Goal: Information Seeking & Learning: Learn about a topic

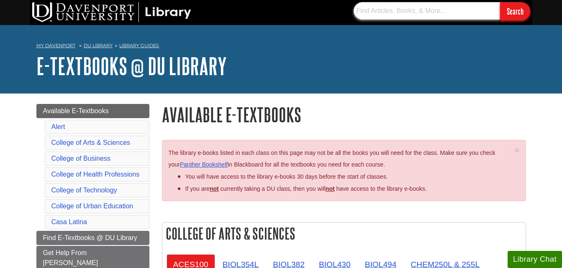
click at [395, 10] on input "text" at bounding box center [426, 11] width 146 height 18
click at [500, 2] on input "Search" at bounding box center [515, 11] width 30 height 18
drag, startPoint x: 467, startPoint y: 8, endPoint x: 406, endPoint y: 14, distance: 60.9
click at [406, 14] on input "African American orginated in [GEOGRAPHIC_DATA]" at bounding box center [426, 11] width 146 height 18
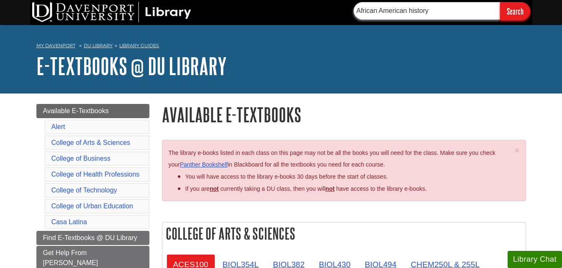
type input "African American history"
click at [500, 2] on input "Search" at bounding box center [515, 11] width 30 height 18
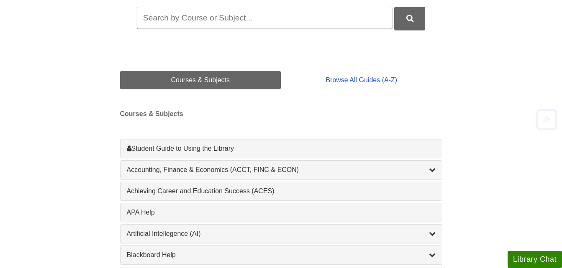
scroll to position [161, 0]
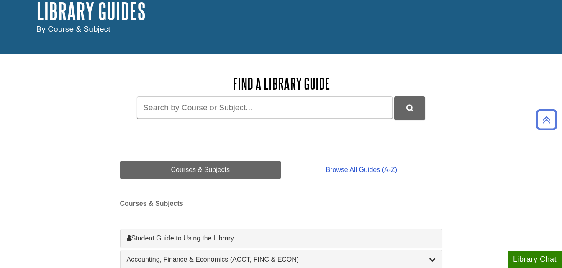
scroll to position [52, 0]
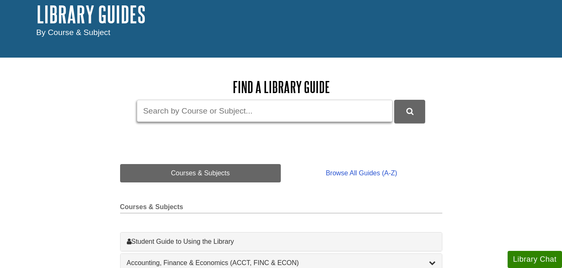
click at [165, 119] on input "Guide Search Terms" at bounding box center [264, 111] width 255 height 22
type input "African American Culture History"
click at [411, 113] on icon "DU Library Guides Search" at bounding box center [409, 112] width 7 height 8
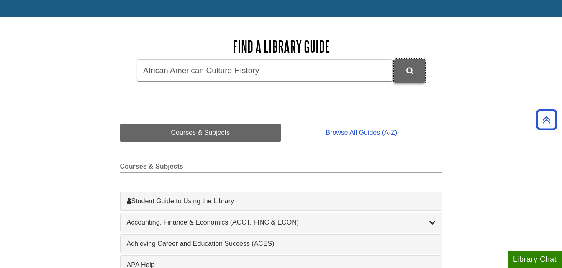
scroll to position [0, 0]
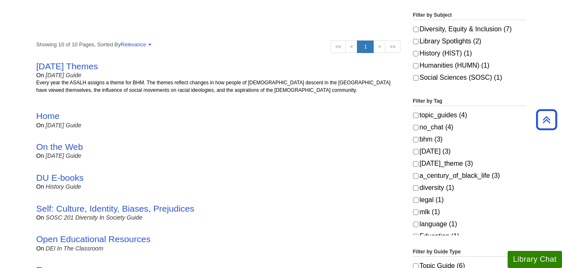
scroll to position [158, 0]
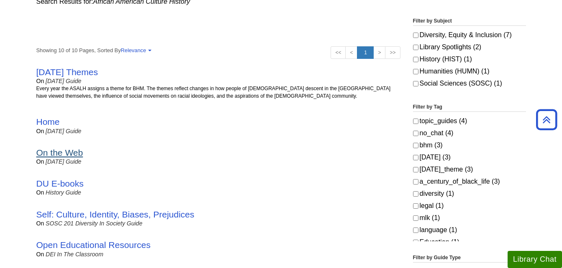
click at [49, 150] on link "On the Web" at bounding box center [59, 153] width 47 height 10
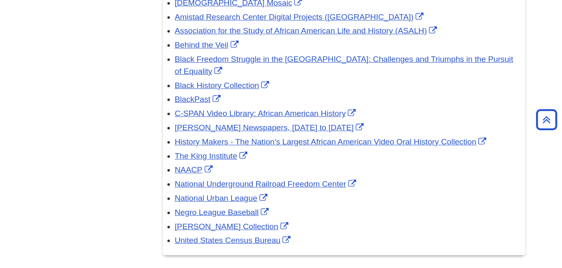
scroll to position [903, 0]
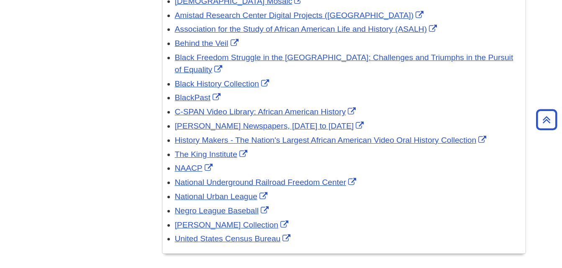
click at [395, 21] on li "Association for the Study of African American Life and History (ASALH)" at bounding box center [348, 28] width 346 height 14
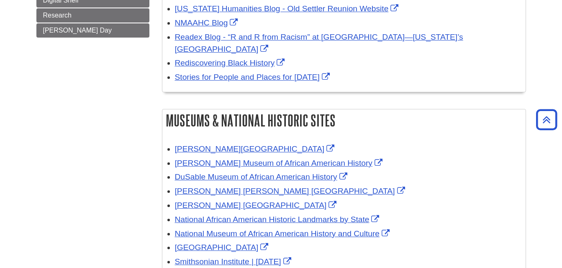
scroll to position [259, 0]
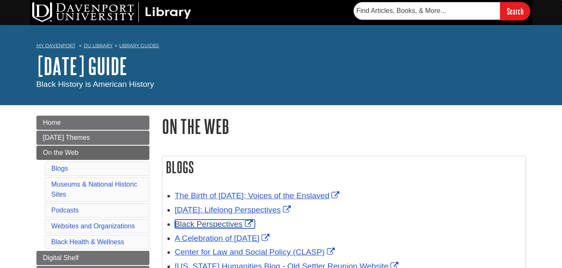
click at [187, 226] on link "Black Perspectives" at bounding box center [215, 224] width 80 height 9
